Goal: Information Seeking & Learning: Learn about a topic

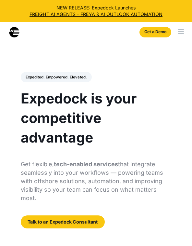
select select
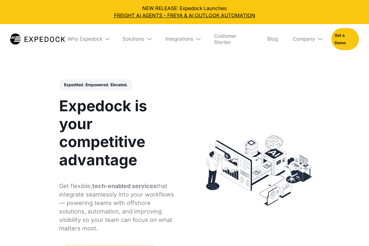
select select
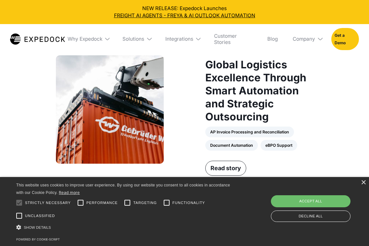
scroll to position [493, 0]
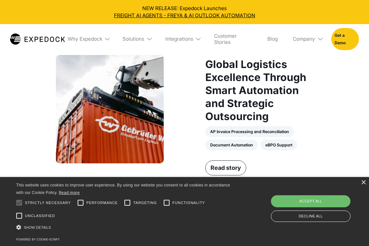
click at [108, 39] on img at bounding box center [107, 39] width 6 height 6
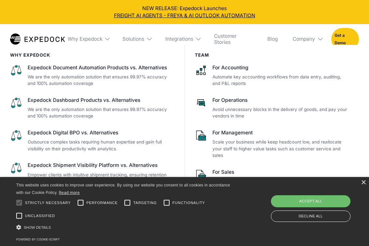
click at [147, 40] on img at bounding box center [149, 39] width 6 height 6
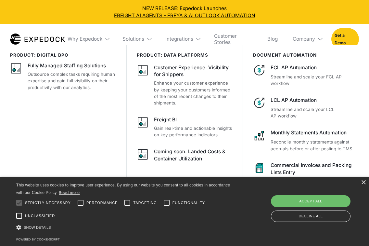
click at [198, 39] on img at bounding box center [198, 39] width 6 height 6
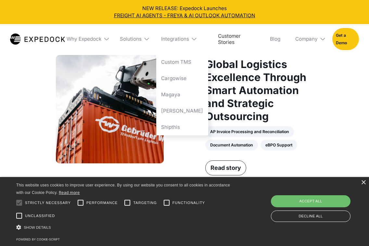
click at [233, 40] on link "Customer Stories" at bounding box center [236, 39] width 47 height 30
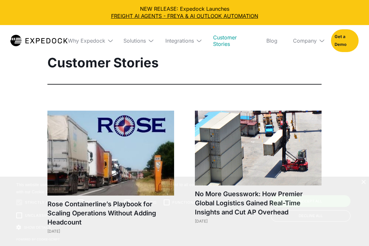
select select
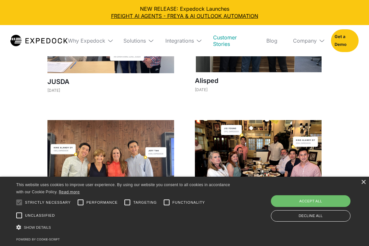
scroll to position [575, 0]
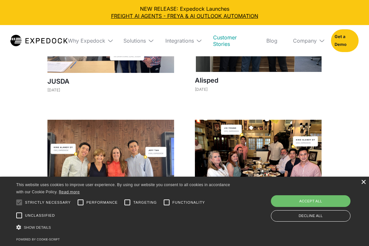
click at [365, 183] on div "×" at bounding box center [363, 182] width 5 height 5
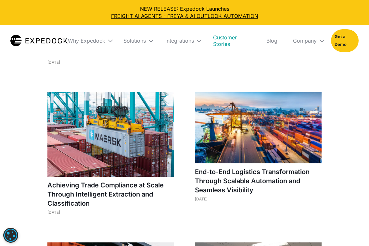
scroll to position [0, 0]
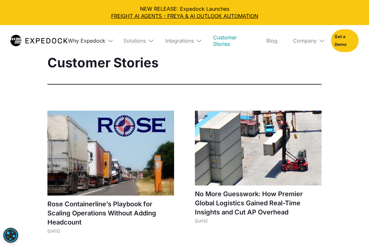
click at [97, 40] on div "Why Expedock" at bounding box center [86, 40] width 37 height 7
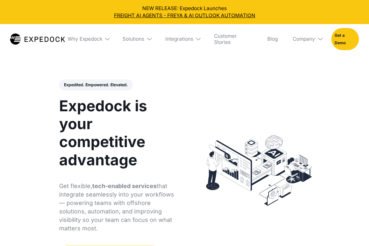
select select
